Goal: Information Seeking & Learning: Understand process/instructions

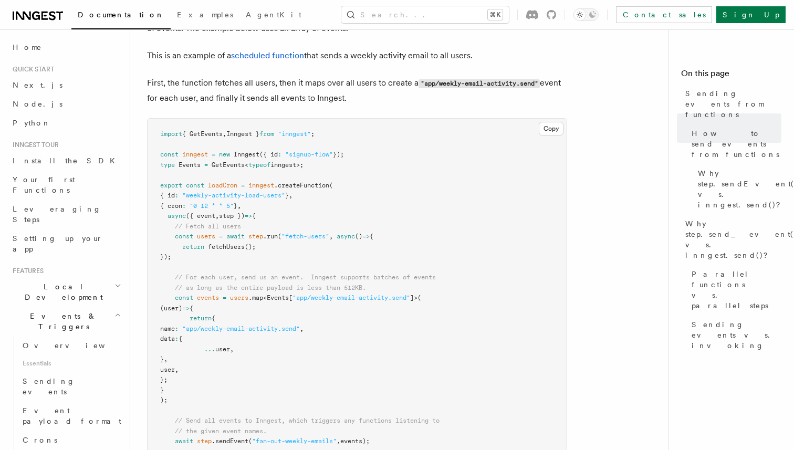
scroll to position [358, 0]
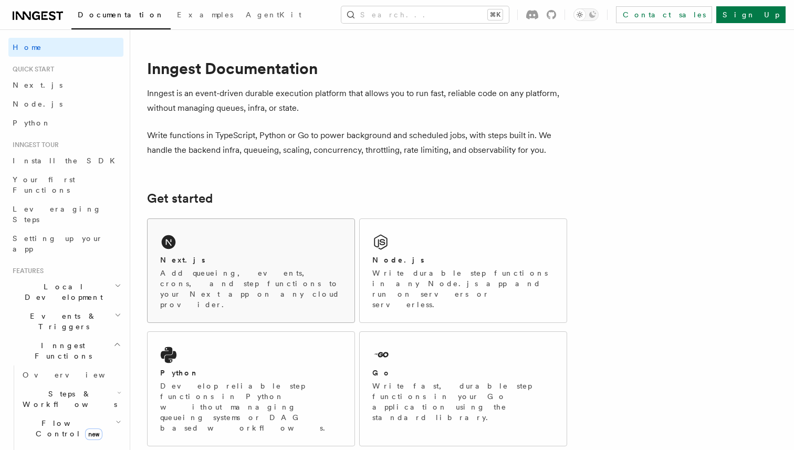
click at [225, 238] on div "Next.js Add queueing, events, crons, and step functions to your Next app on any…" at bounding box center [251, 270] width 207 height 103
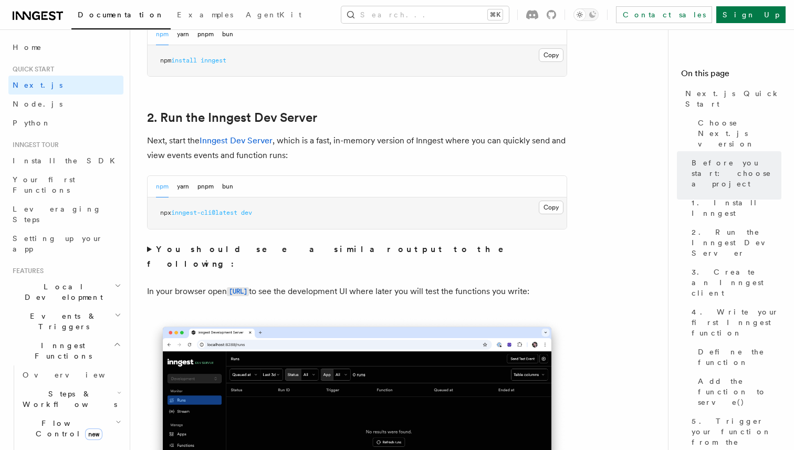
scroll to position [666, 0]
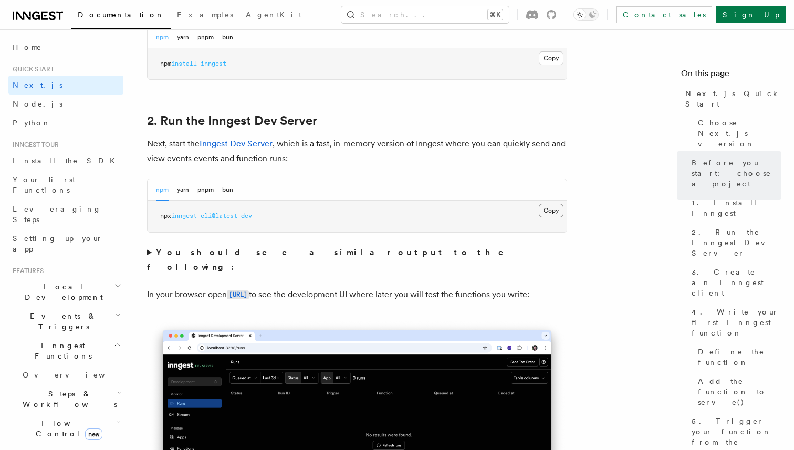
click at [547, 211] on button "Copy Copied" at bounding box center [551, 211] width 25 height 14
click at [558, 213] on button "Copy Copied" at bounding box center [551, 211] width 25 height 14
